Goal: Entertainment & Leisure: Consume media (video, audio)

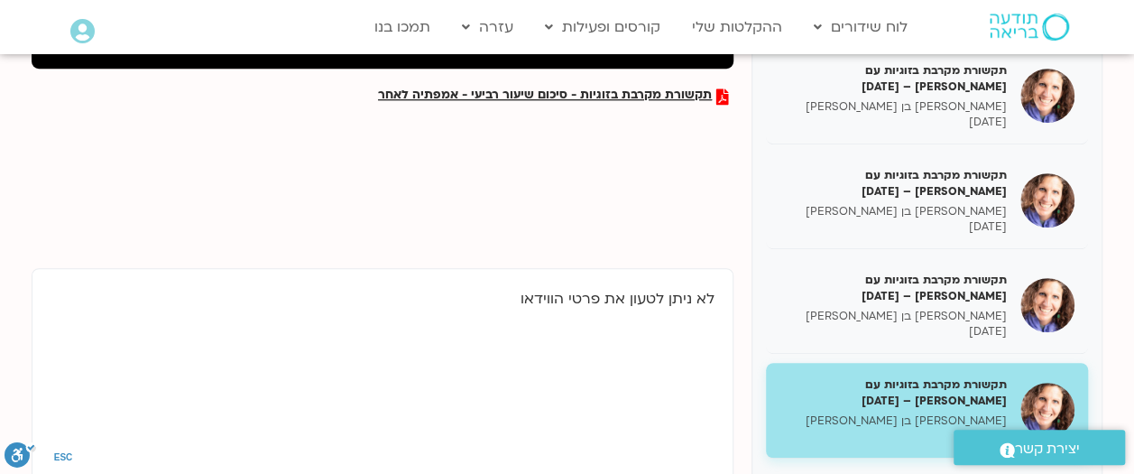
scroll to position [355, 0]
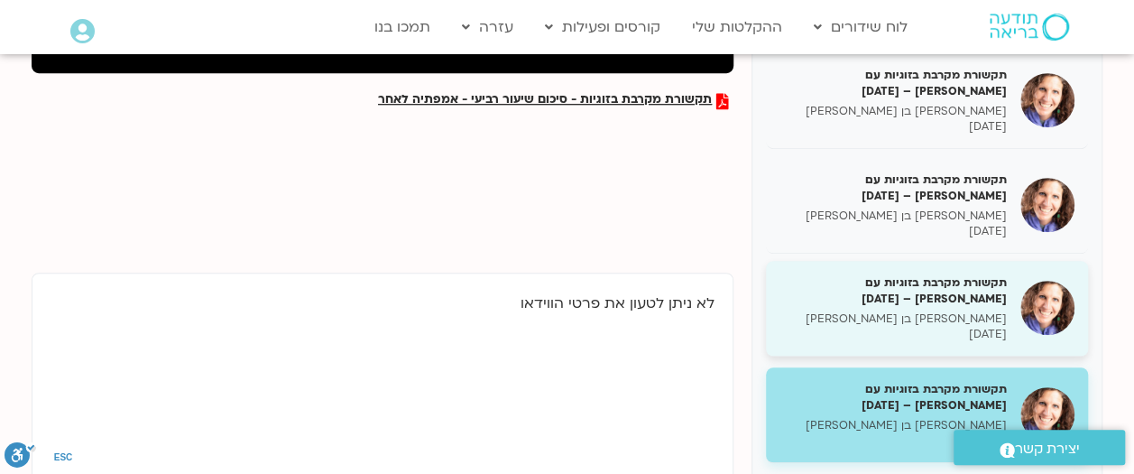
click at [957, 303] on h5 "תקשורת מקרבת בזוגיות עם [PERSON_NAME] – [DATE]" at bounding box center [892, 290] width 227 height 32
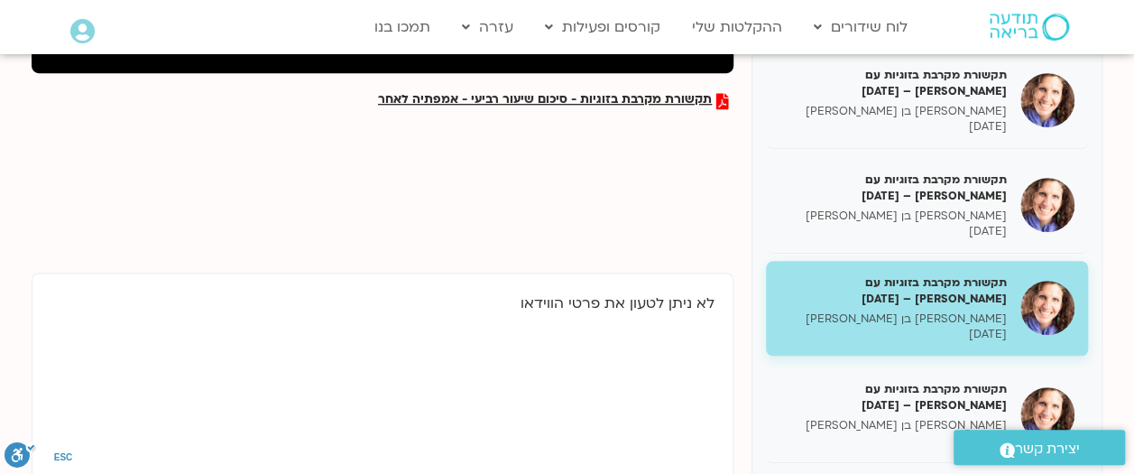
click at [957, 303] on h5 "תקשורת מקרבת בזוגיות עם [PERSON_NAME] – [DATE]" at bounding box center [892, 290] width 227 height 32
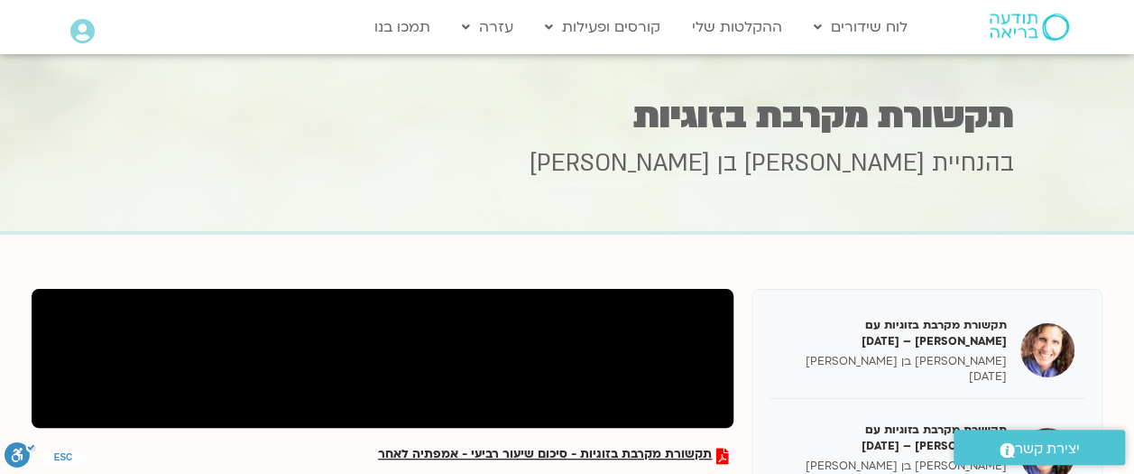
click at [83, 32] on icon at bounding box center [82, 31] width 24 height 25
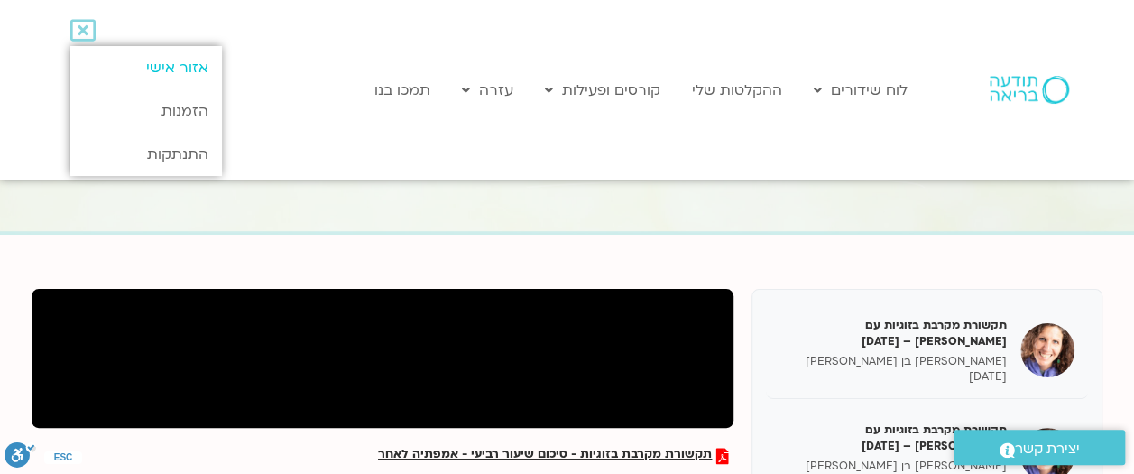
click at [156, 64] on link "אזור אישי" at bounding box center [145, 67] width 151 height 43
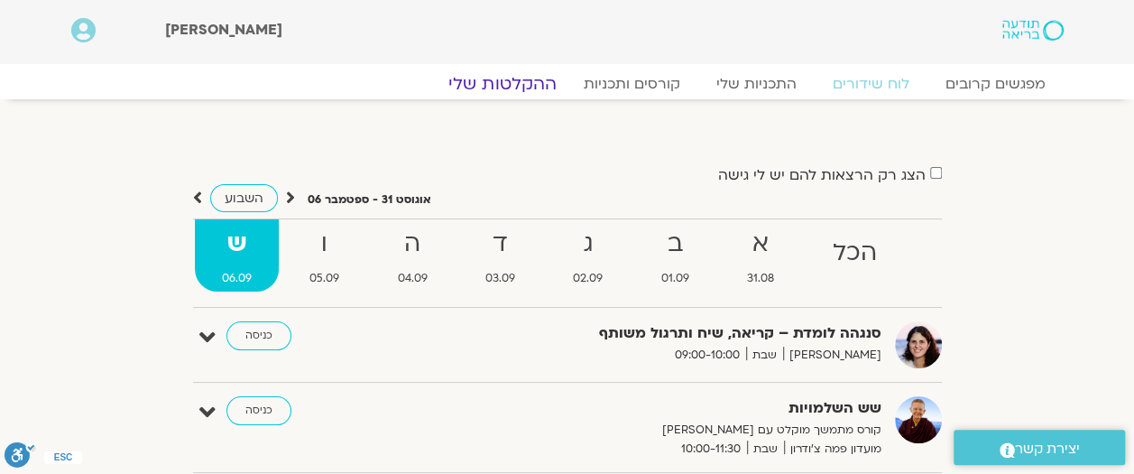
click at [505, 81] on link "ההקלטות שלי" at bounding box center [503, 84] width 152 height 22
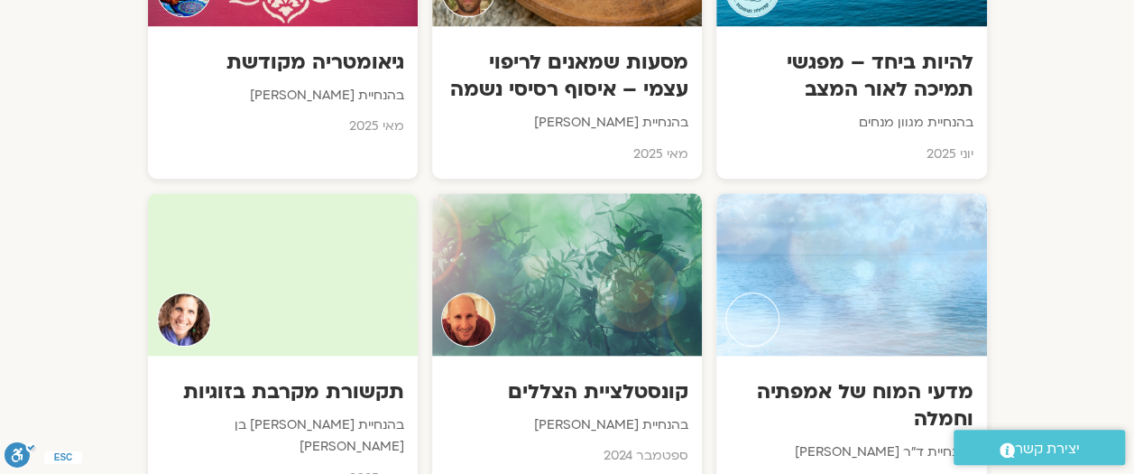
scroll to position [4048, 0]
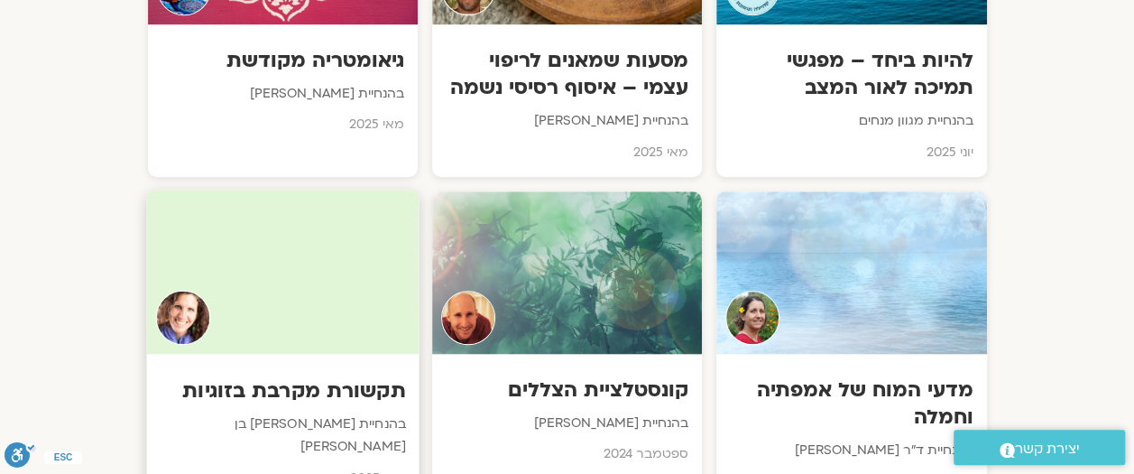
click at [305, 376] on h3 "תקשורת מקרבת בזוגיות" at bounding box center [282, 390] width 245 height 28
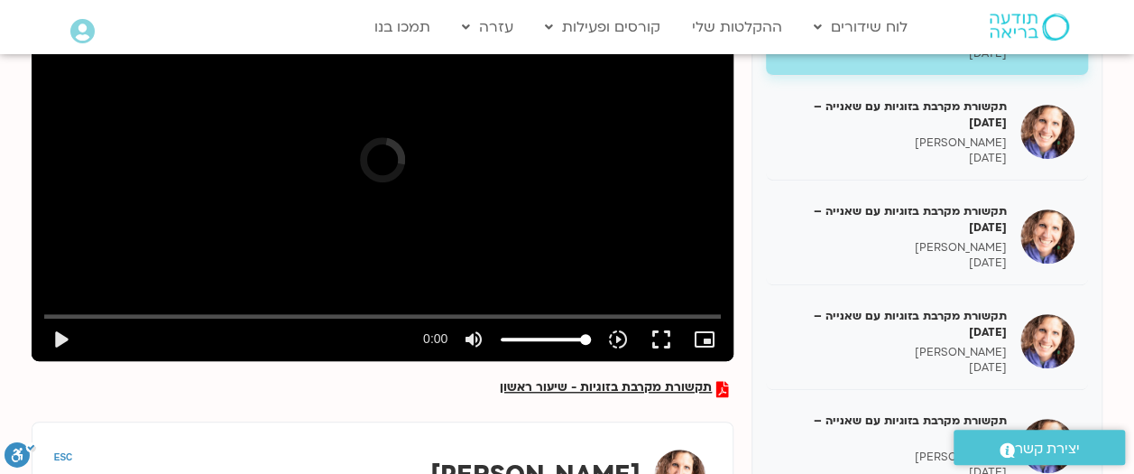
scroll to position [324, 0]
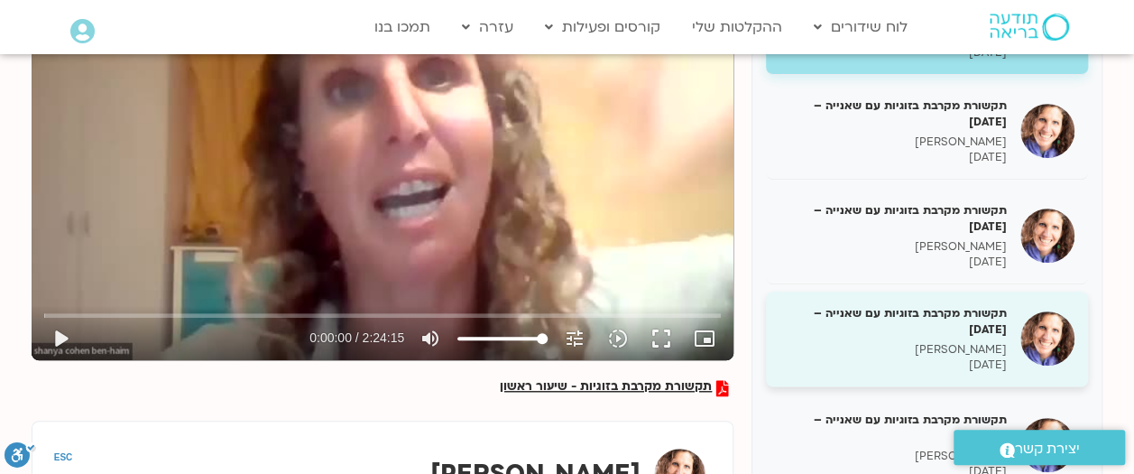
click at [924, 318] on h5 "תקשורת מקרבת בזוגיות עם שאנייה – 10/06/25" at bounding box center [892, 321] width 227 height 32
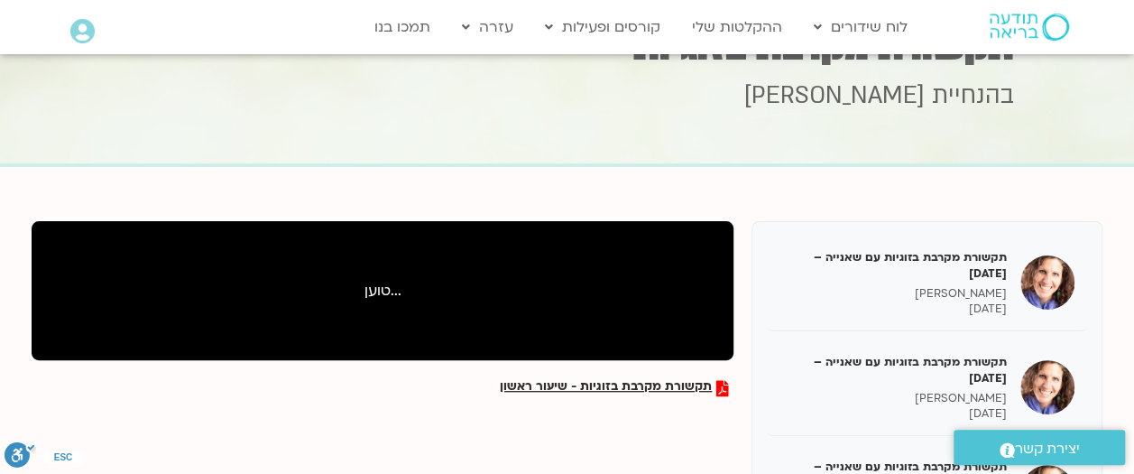
scroll to position [324, 0]
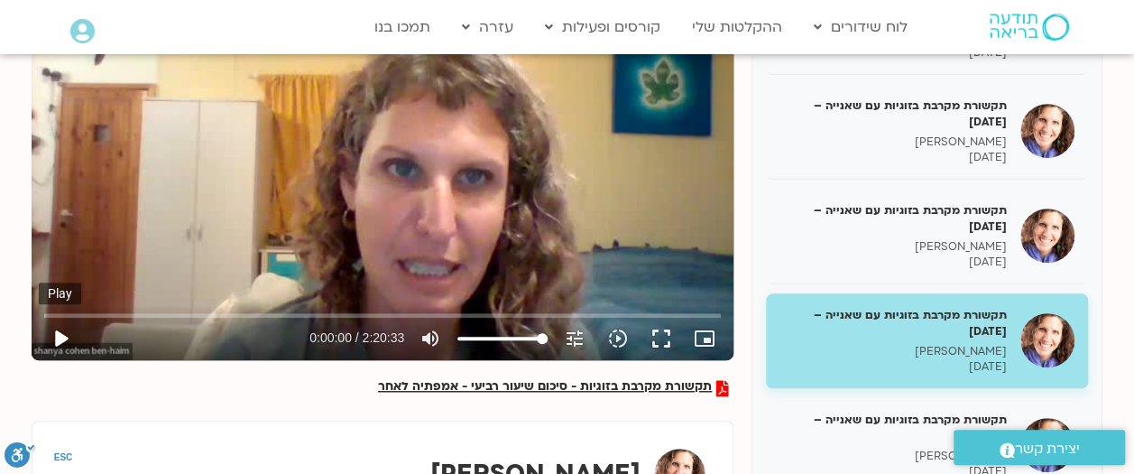
click at [56, 332] on button "play_arrow" at bounding box center [60, 338] width 43 height 43
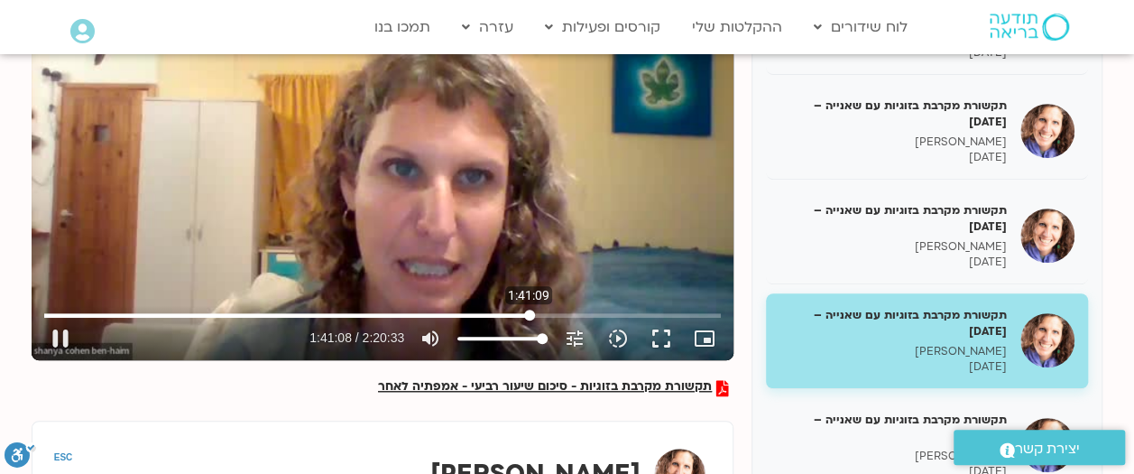
drag, startPoint x: 51, startPoint y: 313, endPoint x: 530, endPoint y: 313, distance: 478.1
click at [530, 313] on input "Seek" at bounding box center [382, 314] width 677 height 11
click at [64, 332] on button "pause" at bounding box center [60, 338] width 43 height 43
type input "6191.549362"
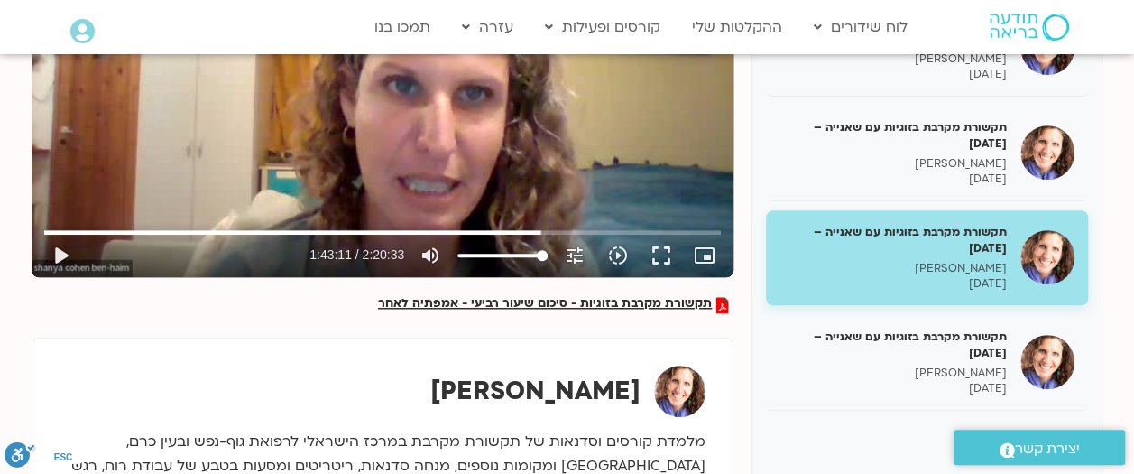
scroll to position [406, 0]
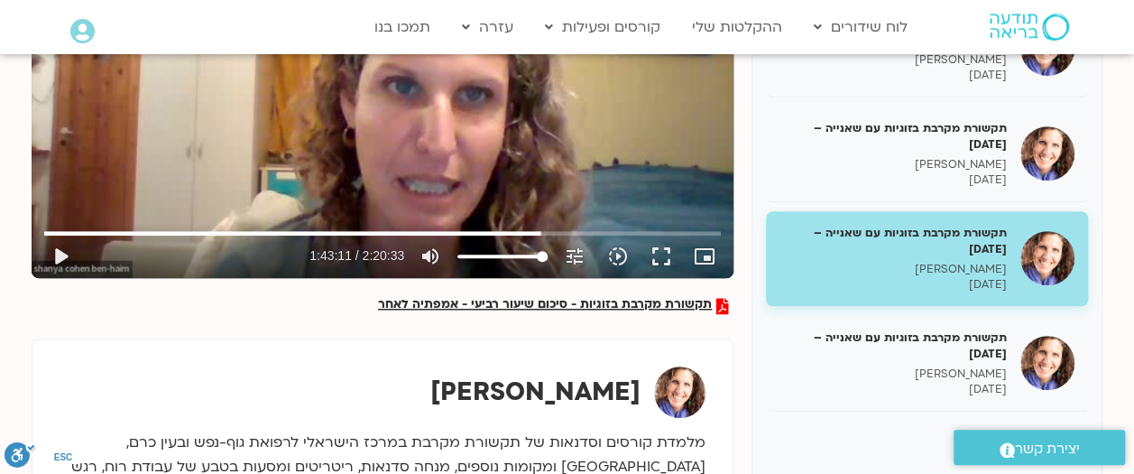
click at [785, 295] on div "תקשורת מקרבת בזוגיות עם שאנייה – 10/06/25 שאנייה כהן בן חיים 10/06/2025" at bounding box center [927, 259] width 322 height 96
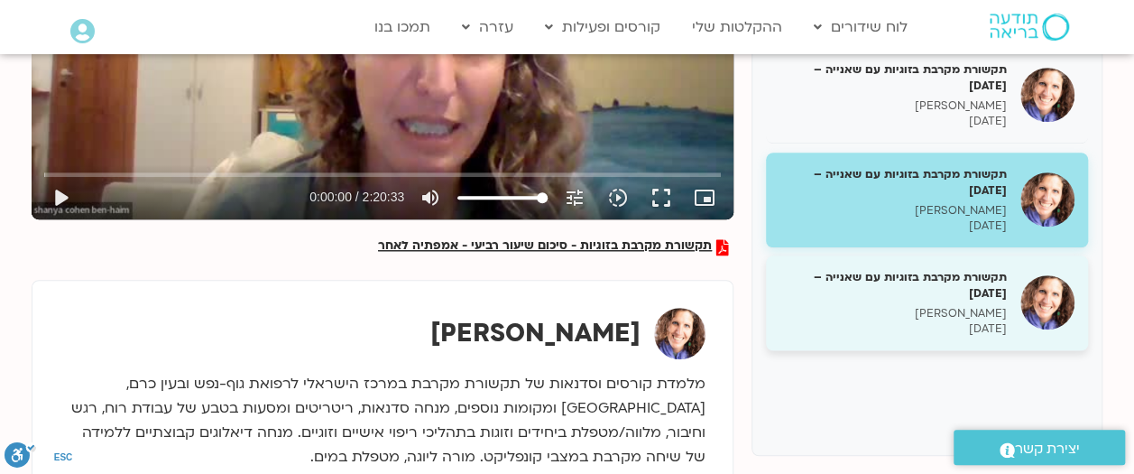
scroll to position [476, 0]
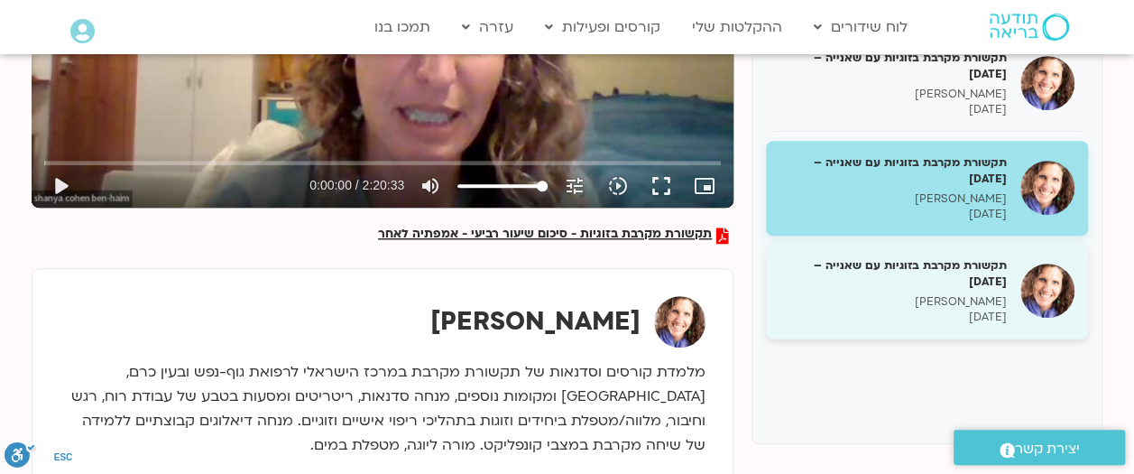
click at [947, 270] on h5 "תקשורת מקרבת בזוגיות עם [PERSON_NAME] – [DATE]" at bounding box center [892, 273] width 227 height 32
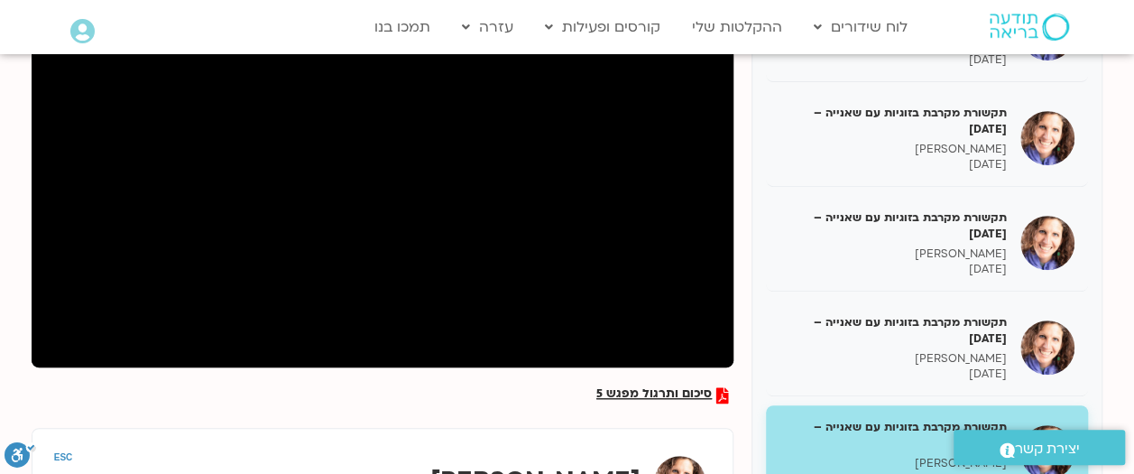
scroll to position [314, 0]
